Goal: Obtain resource: Obtain resource

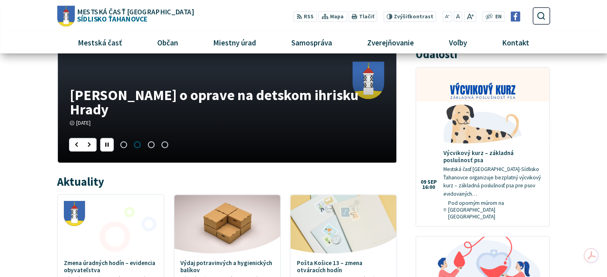
scroll to position [160, 0]
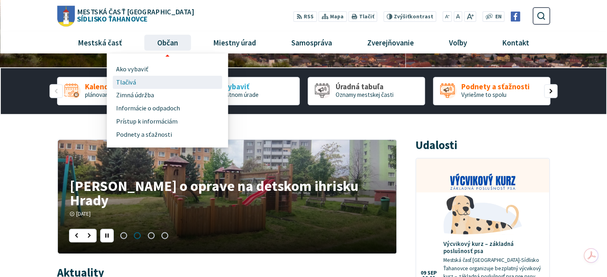
click at [127, 81] on span "Tlačivá" at bounding box center [126, 82] width 20 height 13
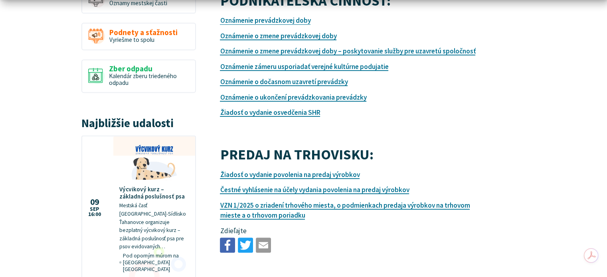
scroll to position [399, 0]
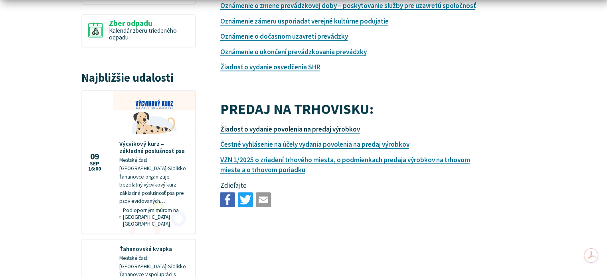
click at [325, 127] on link "Žiadosť o vydanie povolenia na predaj výrobkov" at bounding box center [290, 129] width 140 height 9
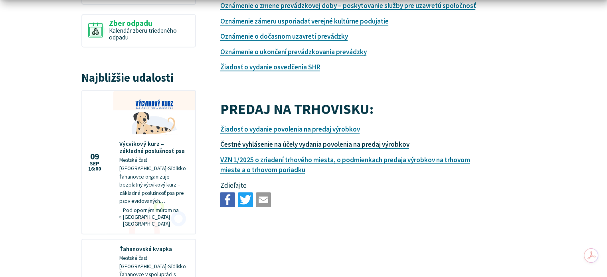
click at [288, 145] on link "Čestné vyhlásenie na účely vydania povolenia na predaj výrobkov" at bounding box center [314, 144] width 189 height 9
